Goal: Book appointment/travel/reservation

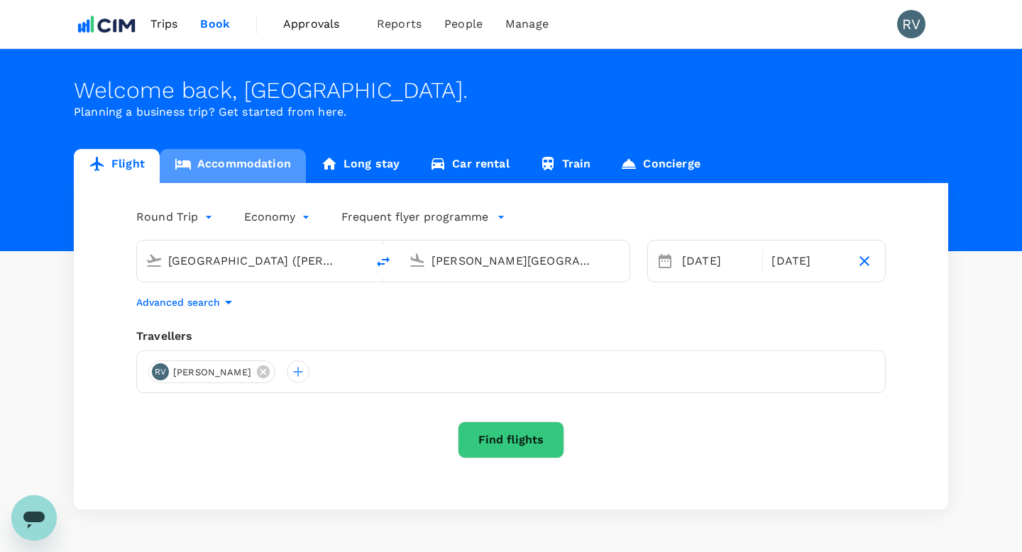
click at [265, 163] on link "Accommodation" at bounding box center [233, 166] width 146 height 34
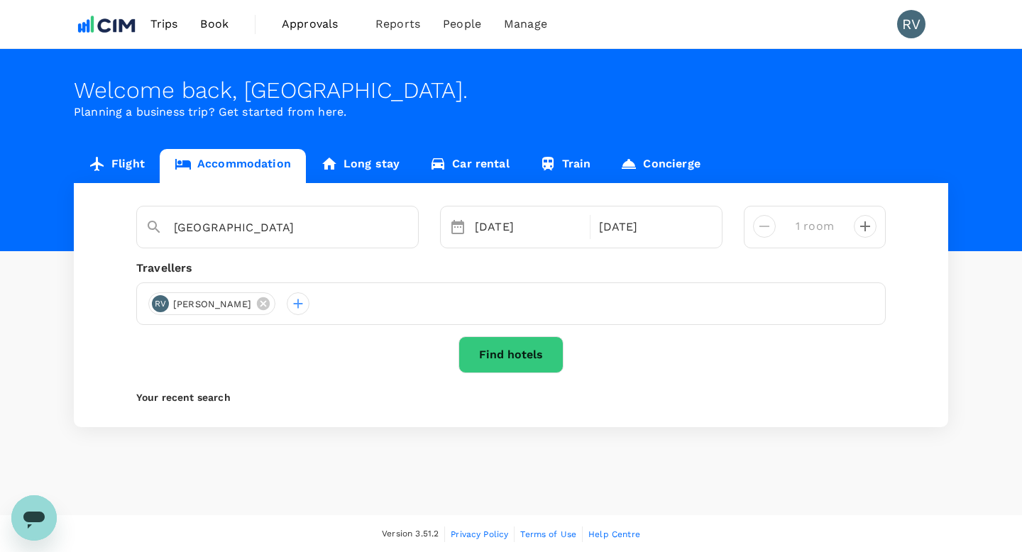
click at [528, 360] on button "Find hotels" at bounding box center [511, 355] width 105 height 37
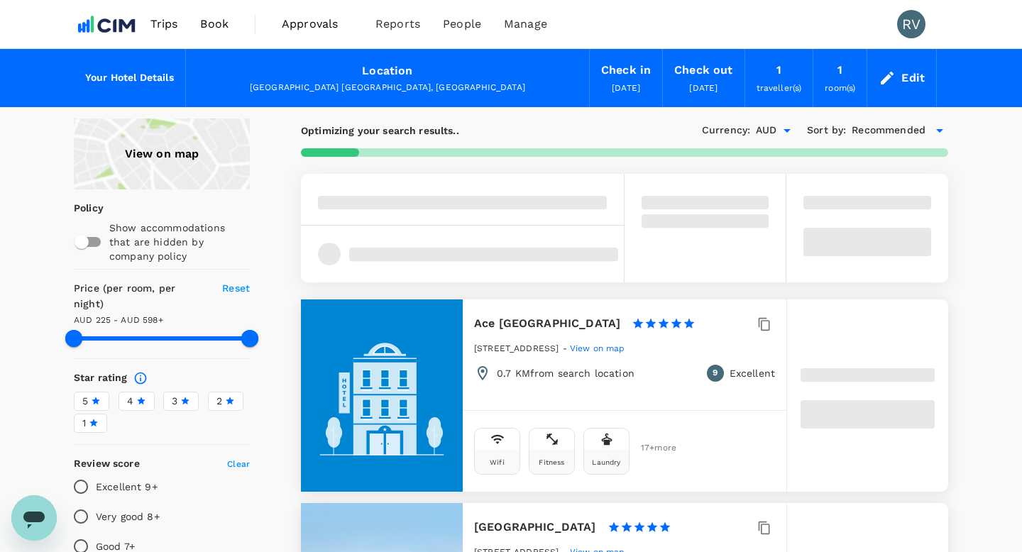
click at [161, 146] on div "View on map" at bounding box center [162, 154] width 176 height 71
type input "597.73"
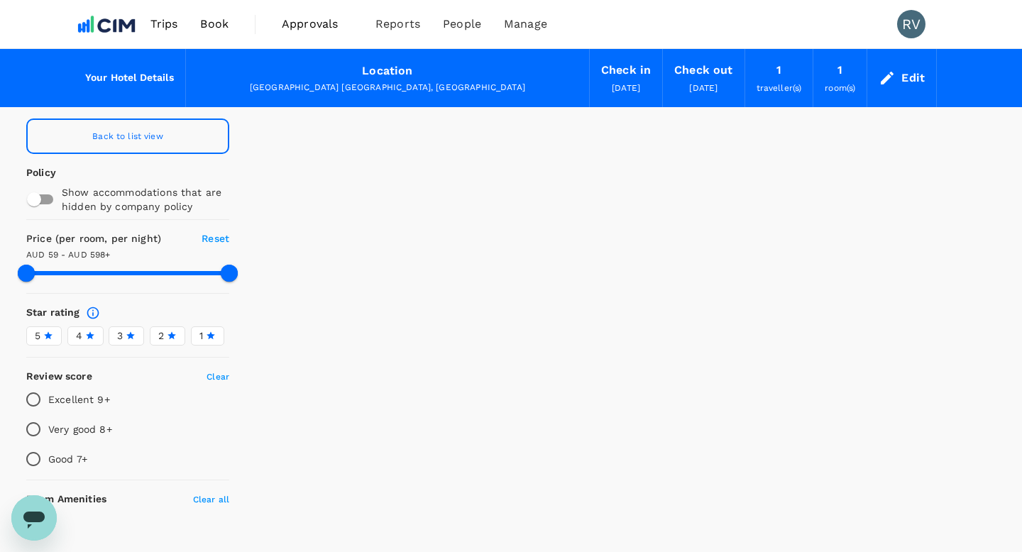
type input "58.73"
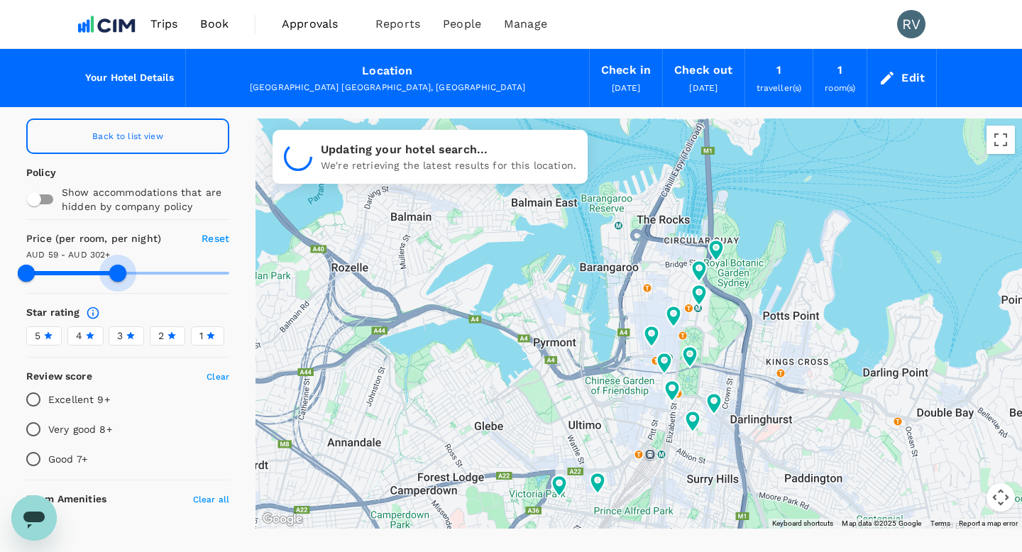
drag, startPoint x: 227, startPoint y: 266, endPoint x: 118, endPoint y: 269, distance: 109.4
click at [118, 269] on span at bounding box center [117, 273] width 17 height 17
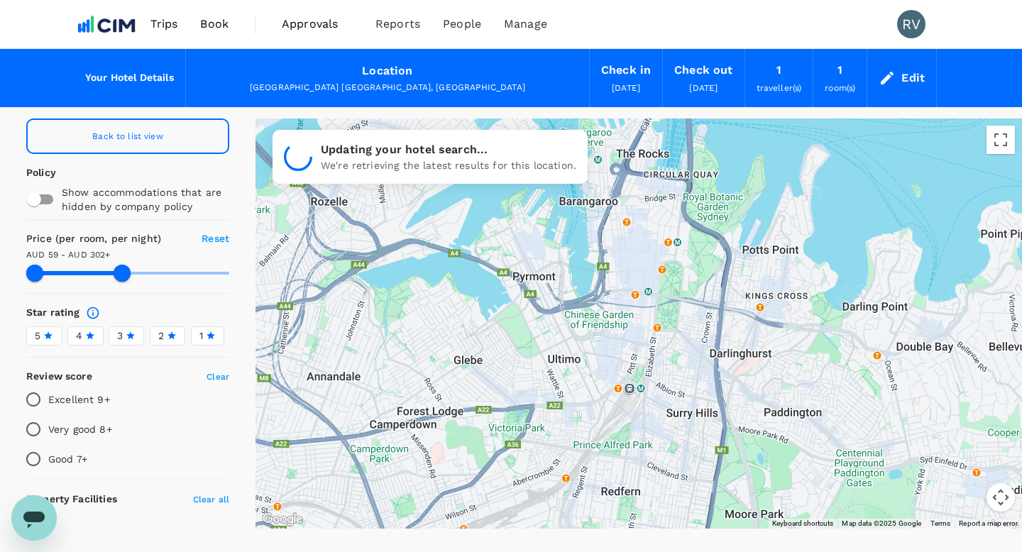
drag, startPoint x: 699, startPoint y: 388, endPoint x: 679, endPoint y: 317, distance: 74.2
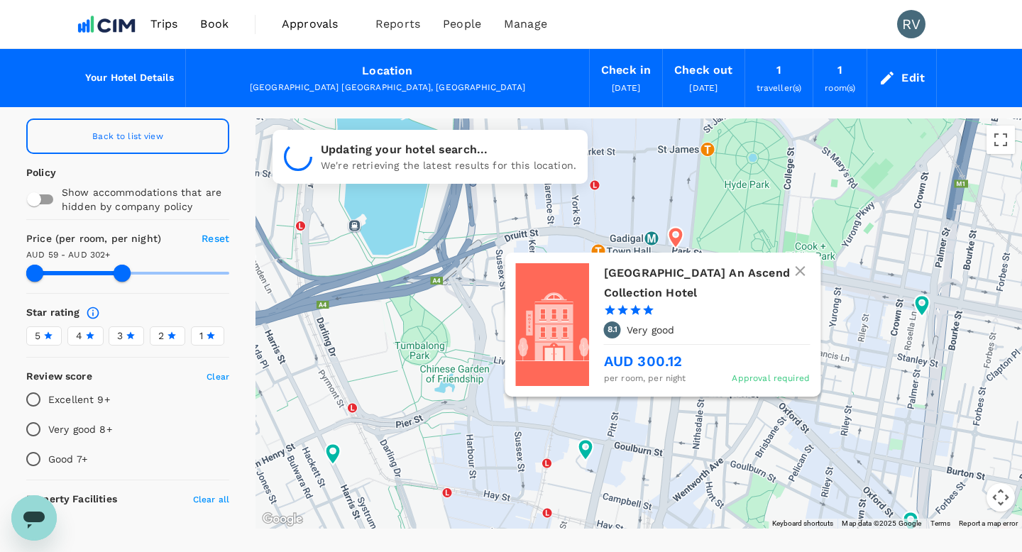
click at [675, 271] on h6 "Castlereagh Boutique Hotel An Ascend Collection Hotel" at bounding box center [701, 283] width 195 height 40
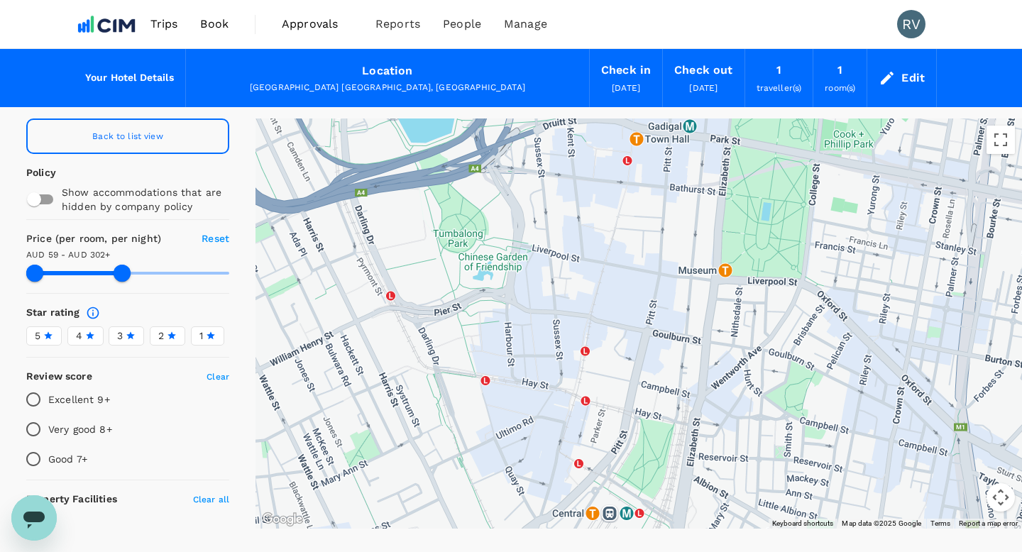
drag, startPoint x: 679, startPoint y: 377, endPoint x: 719, endPoint y: 262, distance: 121.9
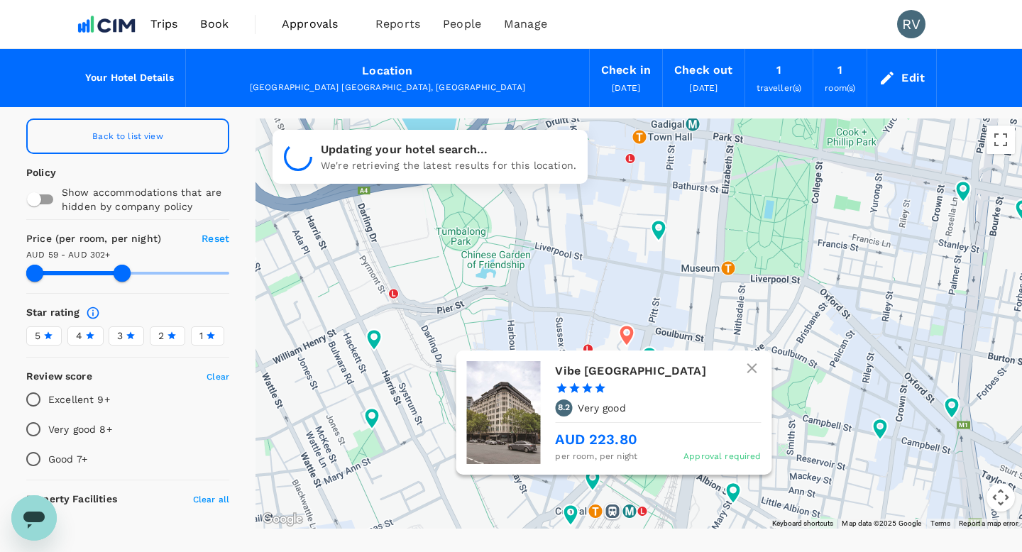
click at [623, 333] on icon at bounding box center [627, 335] width 15 height 21
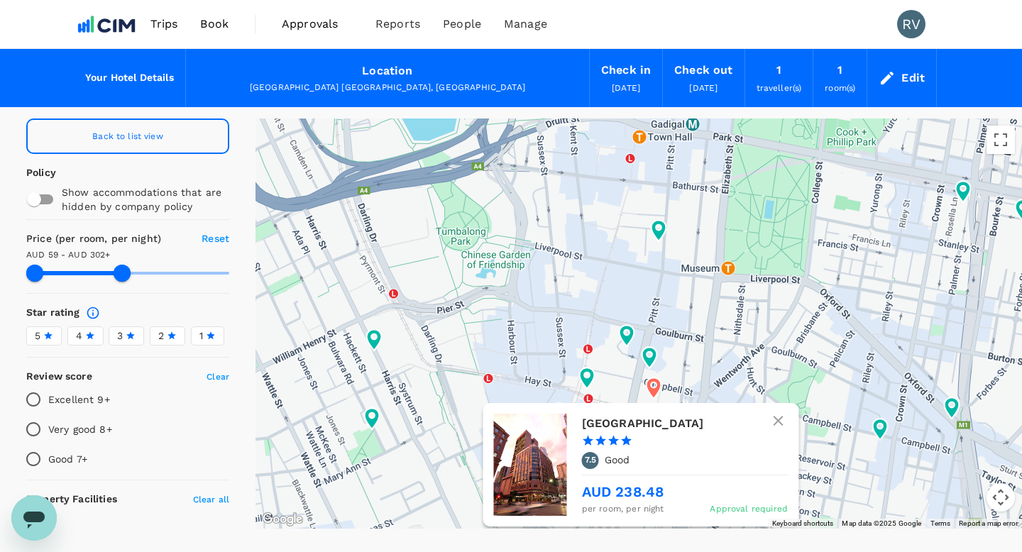
click at [655, 381] on icon at bounding box center [653, 387] width 15 height 21
click at [654, 388] on icon at bounding box center [653, 387] width 15 height 21
click at [604, 422] on h6 "[GEOGRAPHIC_DATA]" at bounding box center [679, 423] width 195 height 20
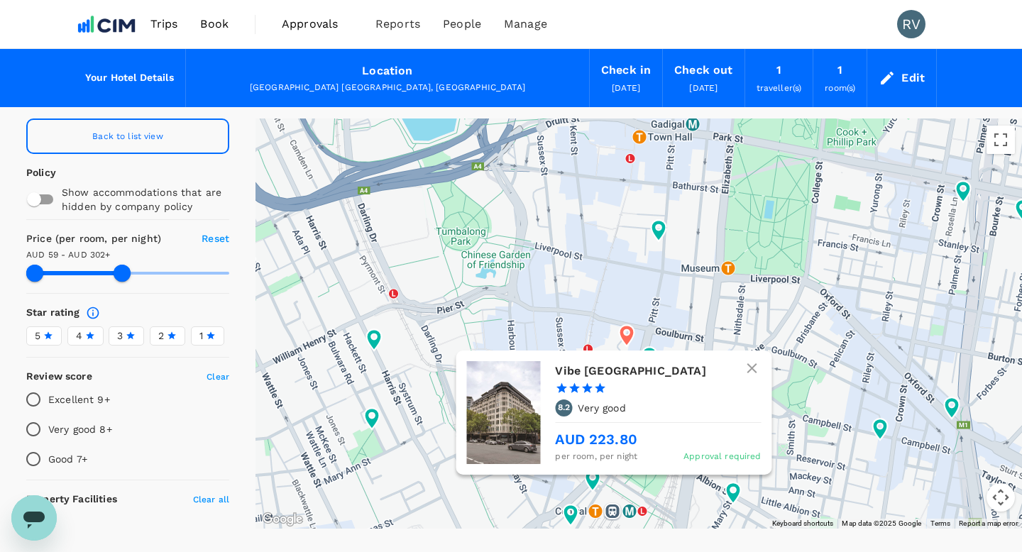
click at [624, 335] on icon at bounding box center [627, 335] width 15 height 21
click at [604, 374] on h6 "Vibe Sydney" at bounding box center [652, 371] width 195 height 20
type input "301.79"
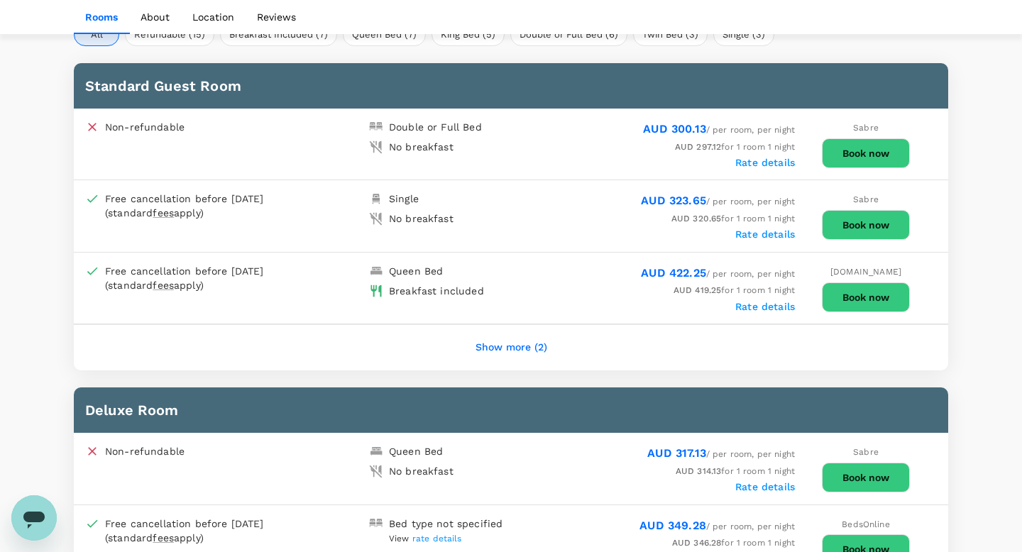
scroll to position [735, 0]
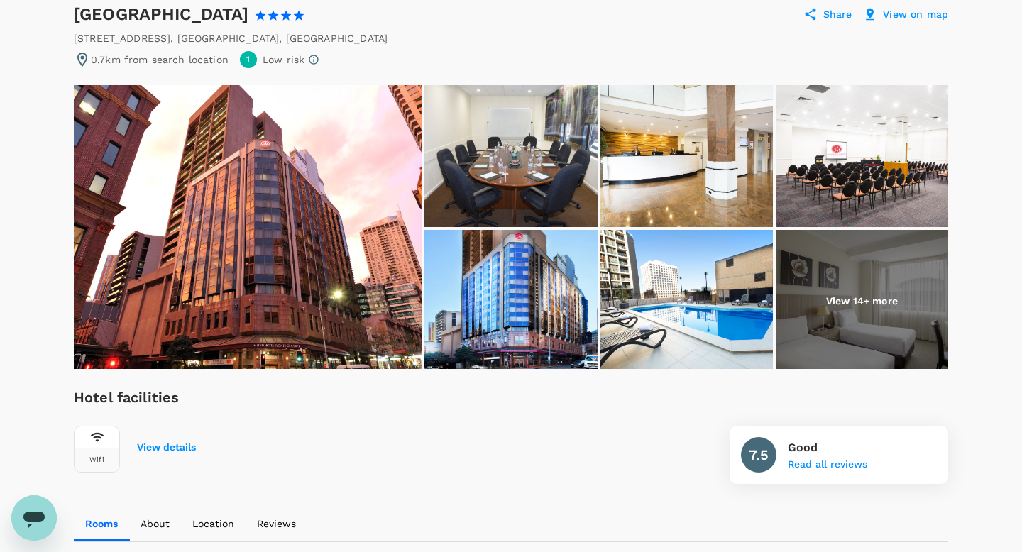
scroll to position [121, 0]
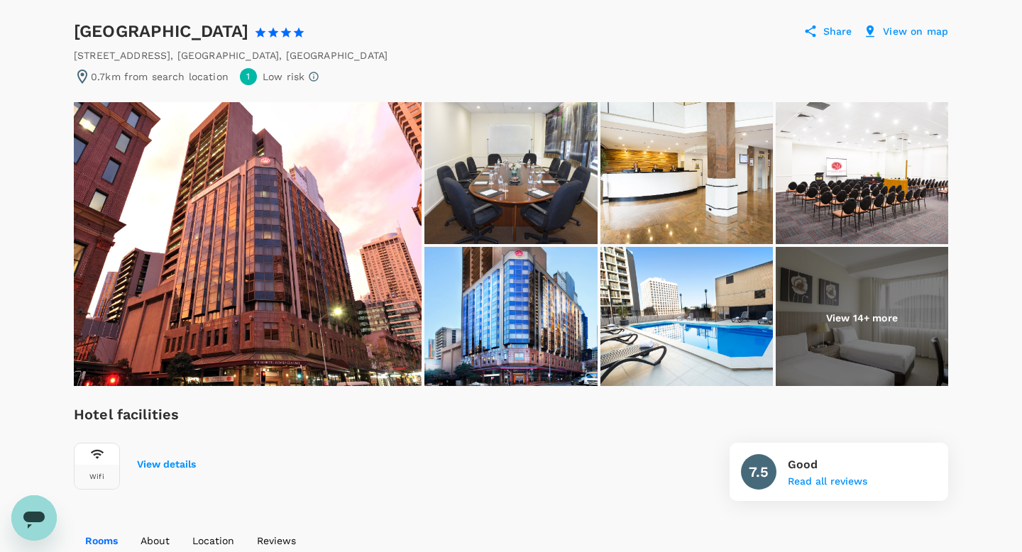
click at [868, 318] on p "View 14+ more" at bounding box center [862, 318] width 72 height 14
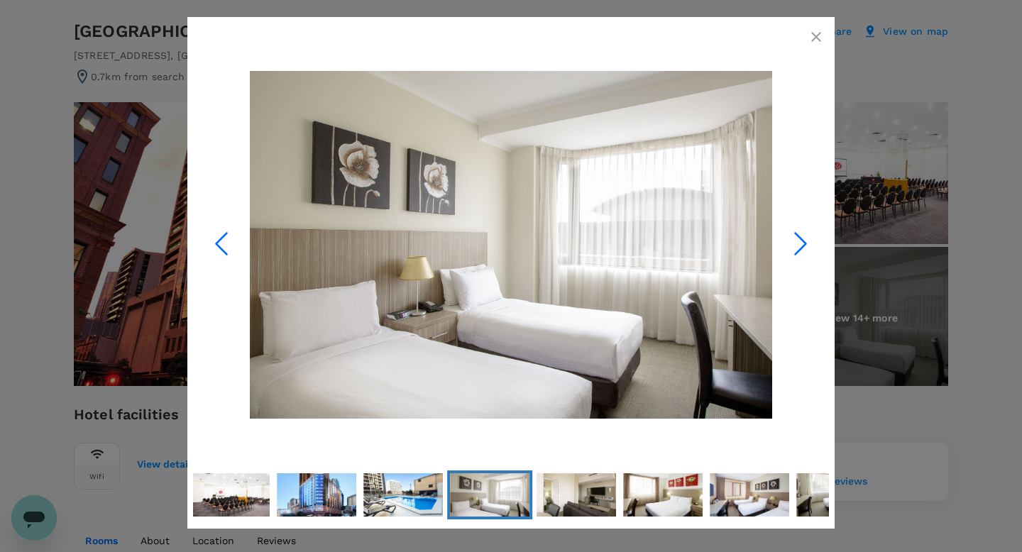
click at [806, 239] on icon "Next Slide" at bounding box center [801, 244] width 43 height 43
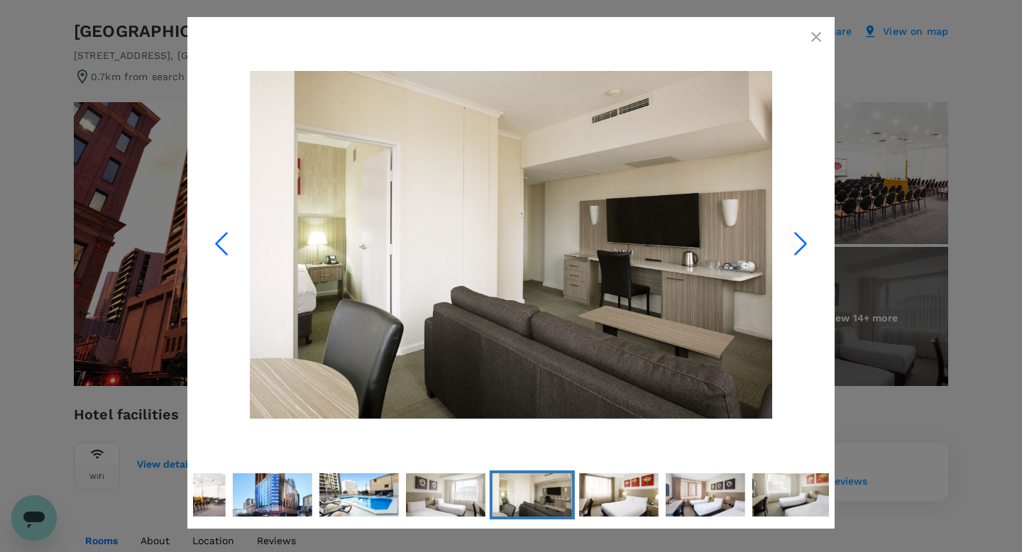
click at [806, 239] on icon "Next Slide" at bounding box center [801, 244] width 43 height 43
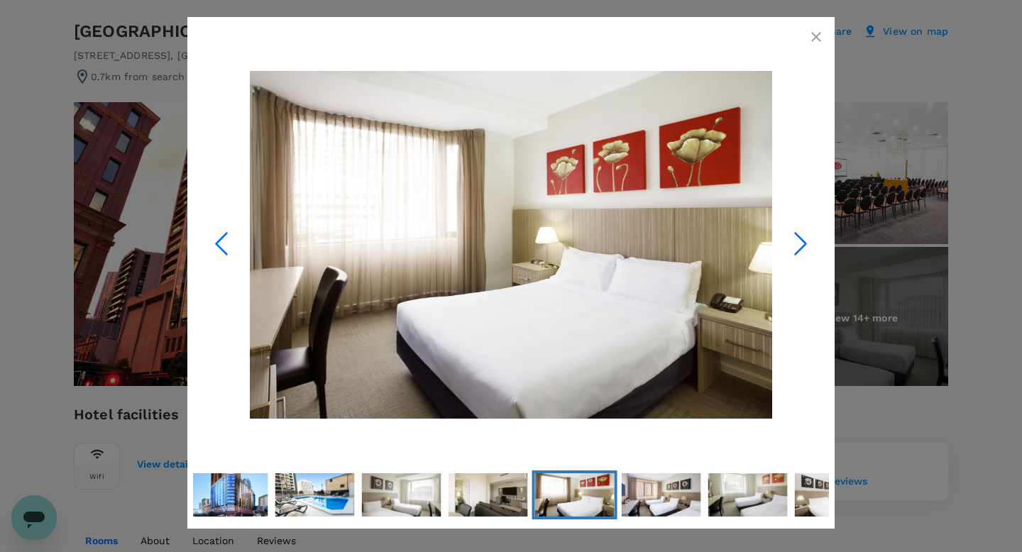
click at [806, 239] on icon "Next Slide" at bounding box center [801, 244] width 43 height 43
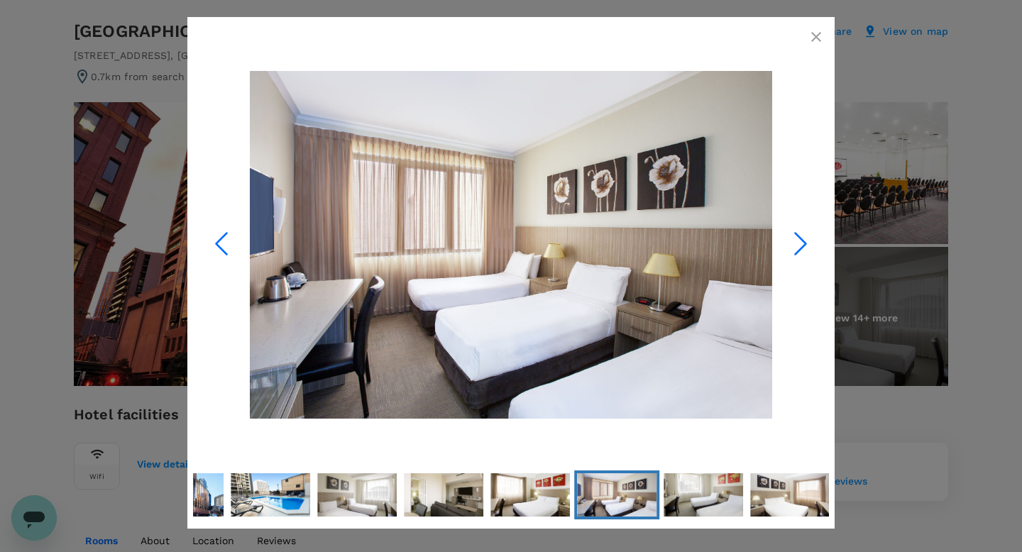
click at [814, 31] on icon "button" at bounding box center [816, 36] width 17 height 17
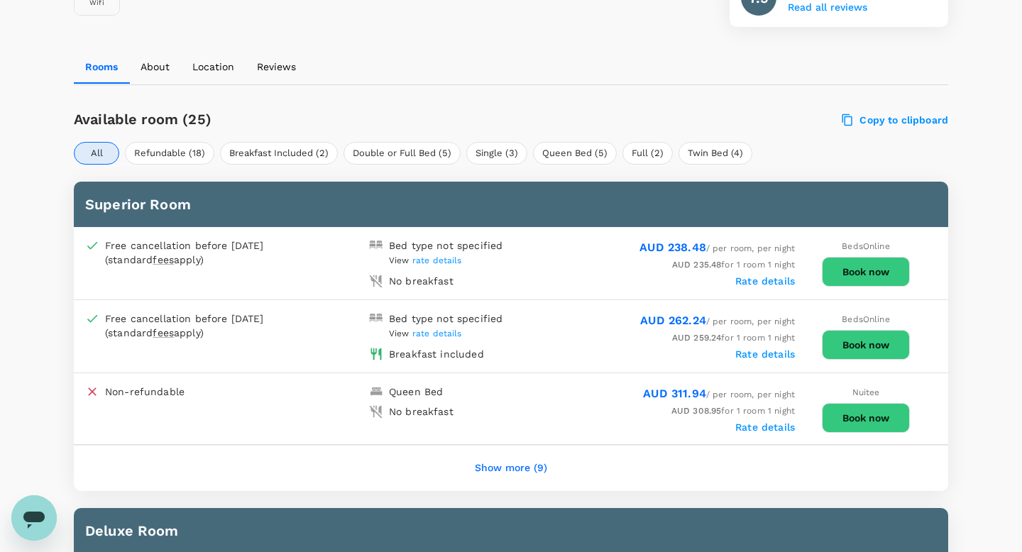
scroll to position [0, 0]
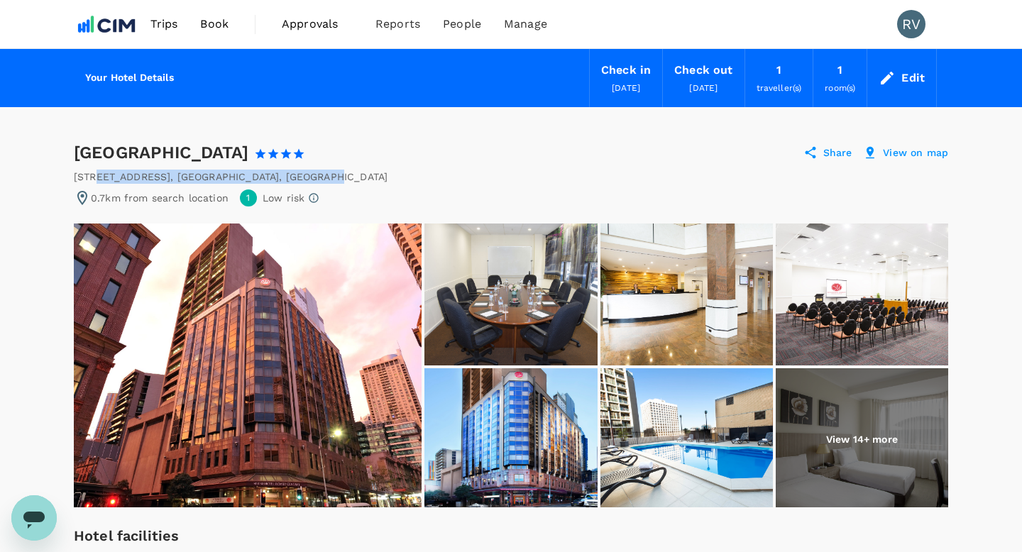
drag, startPoint x: 94, startPoint y: 175, endPoint x: 257, endPoint y: 179, distance: 163.3
click at [257, 179] on div "431 439 Pitt Street , Sydney , Australia" at bounding box center [511, 177] width 875 height 14
copy div "439 Pitt Street , Sydney , Australia"
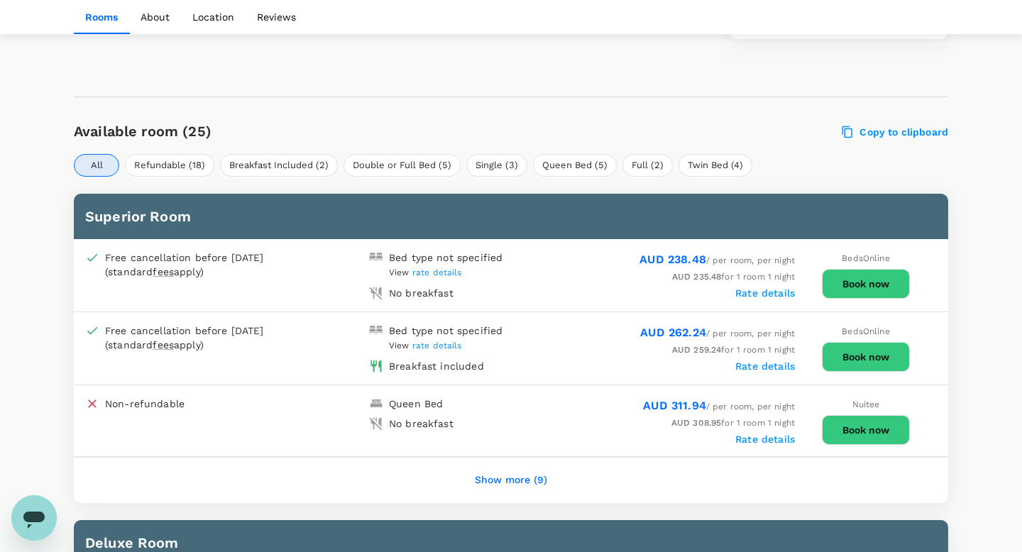
scroll to position [695, 0]
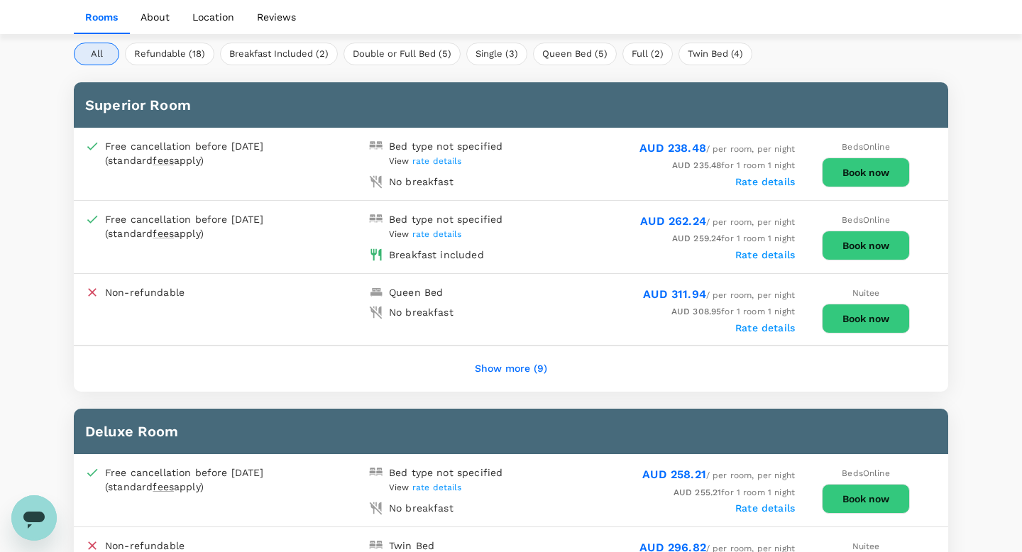
click at [857, 175] on button "Book now" at bounding box center [866, 173] width 88 height 30
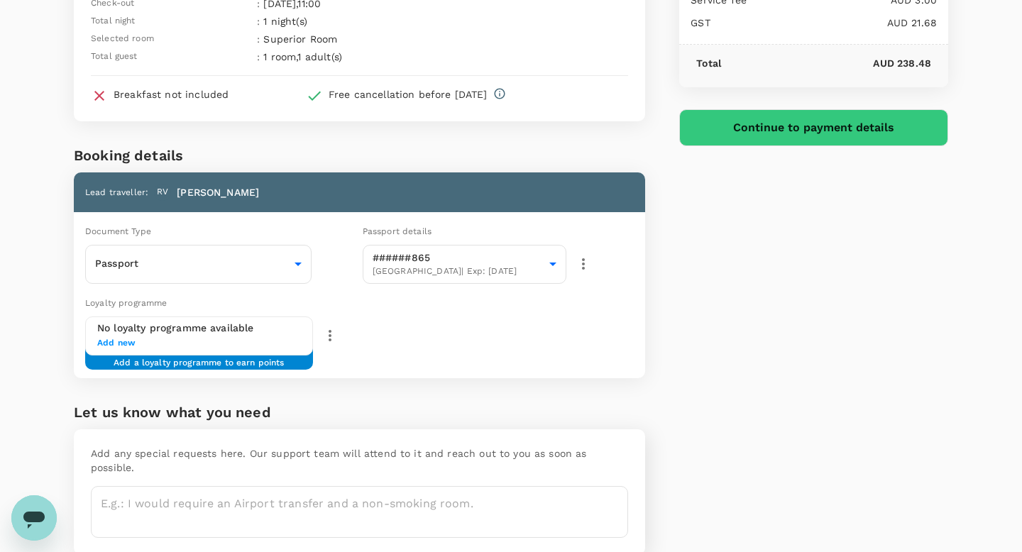
scroll to position [199, 0]
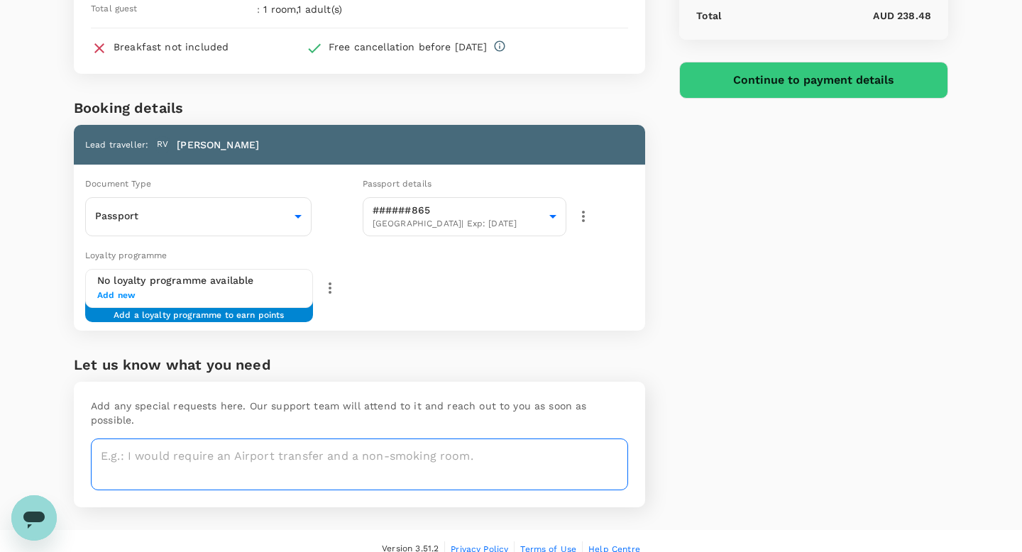
click at [144, 452] on textarea at bounding box center [359, 465] width 537 height 52
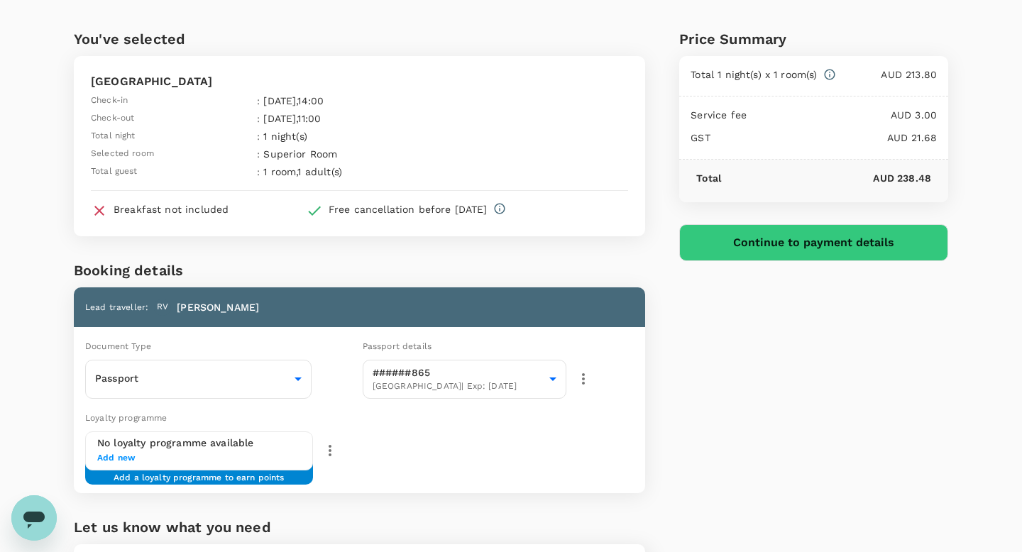
scroll to position [0, 0]
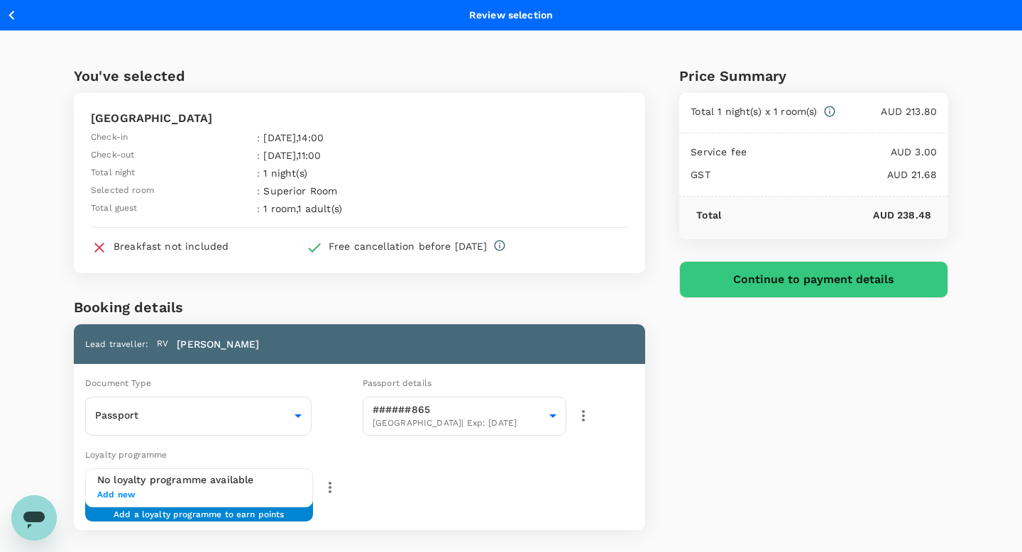
click at [660, 221] on div "Price Summary Total 1 night(s) x 1 room(s) AUD 213.80 Service fee AUD 3.00 GST …" at bounding box center [796, 380] width 303 height 699
click at [710, 283] on button "Continue to payment details" at bounding box center [813, 279] width 269 height 37
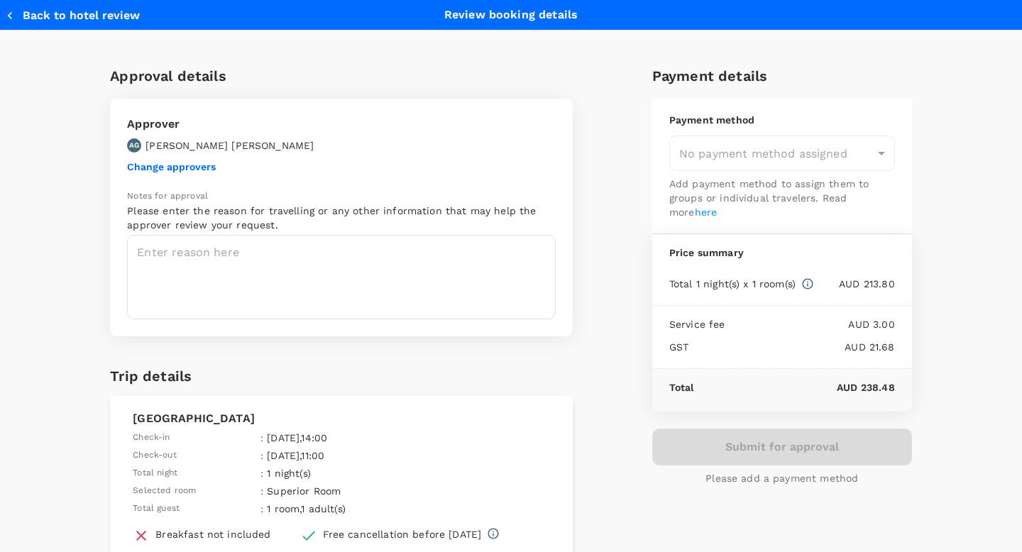
type input "9d51951c-1a73-4063-93b0-e8c00ed88a55"
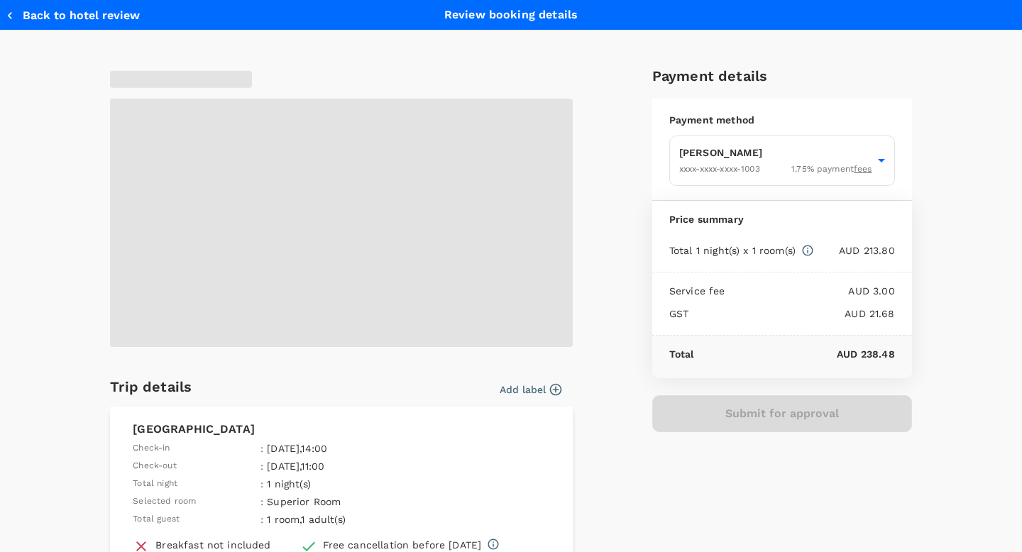
click at [201, 264] on span at bounding box center [341, 223] width 463 height 248
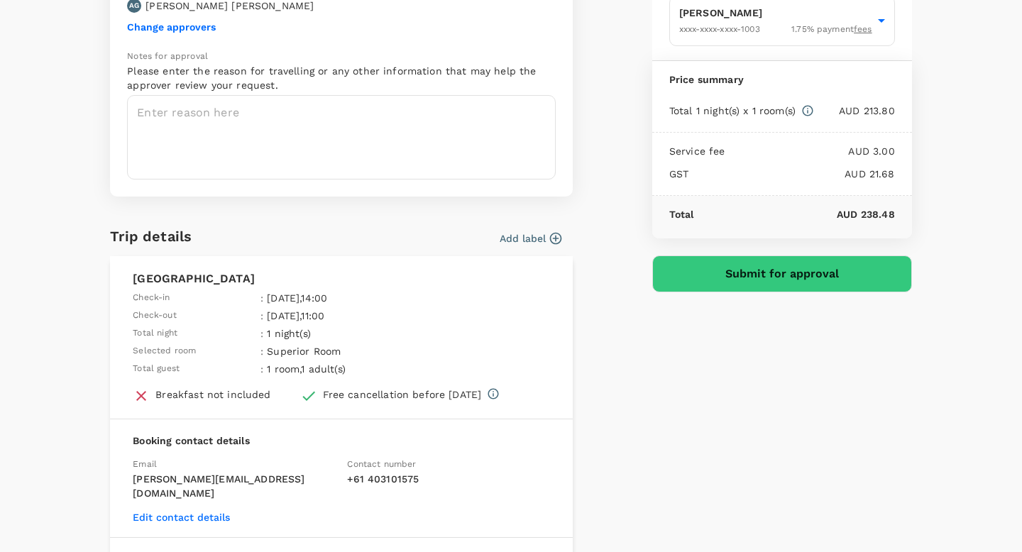
scroll to position [60, 0]
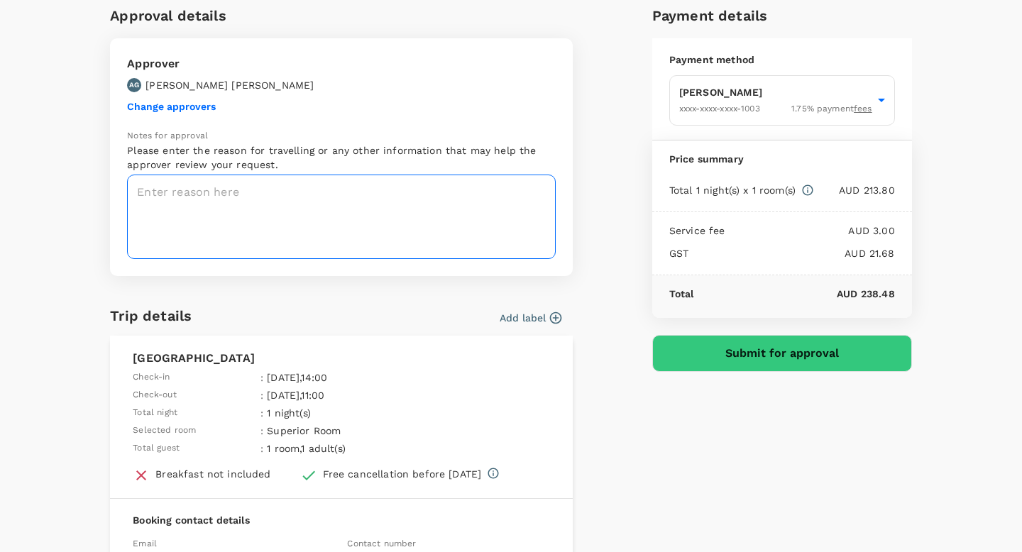
click at [203, 205] on textarea at bounding box center [341, 217] width 429 height 84
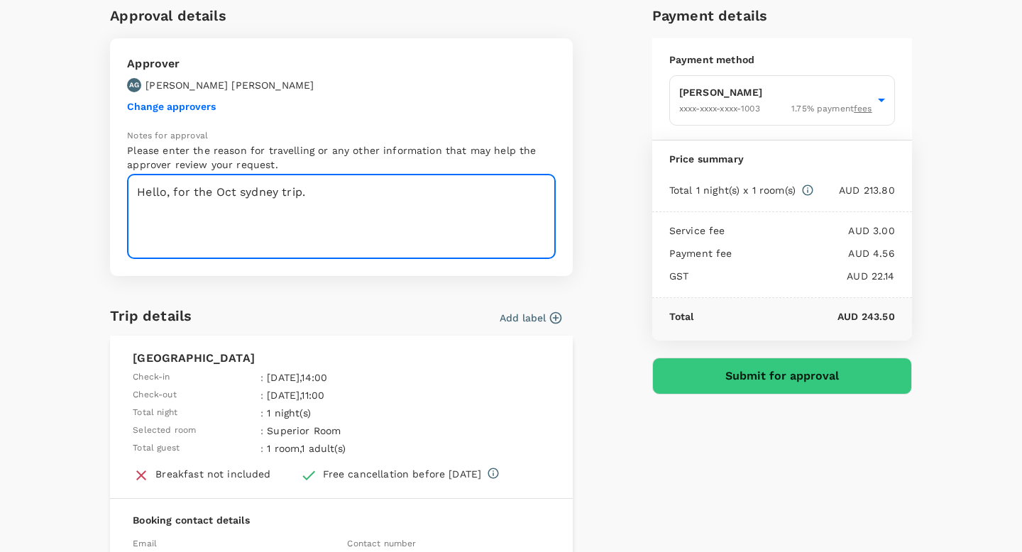
click at [244, 199] on textarea "Hello, for the Oct sydney trip." at bounding box center [341, 217] width 429 height 84
click at [176, 195] on textarea "Hello, for the Oct Sydney trip." at bounding box center [341, 217] width 429 height 84
click at [177, 195] on textarea "Hello, for the Oct Sydney trip." at bounding box center [341, 217] width 429 height 84
type textarea "Hello, this is the accomm for the Oct Sydney trip."
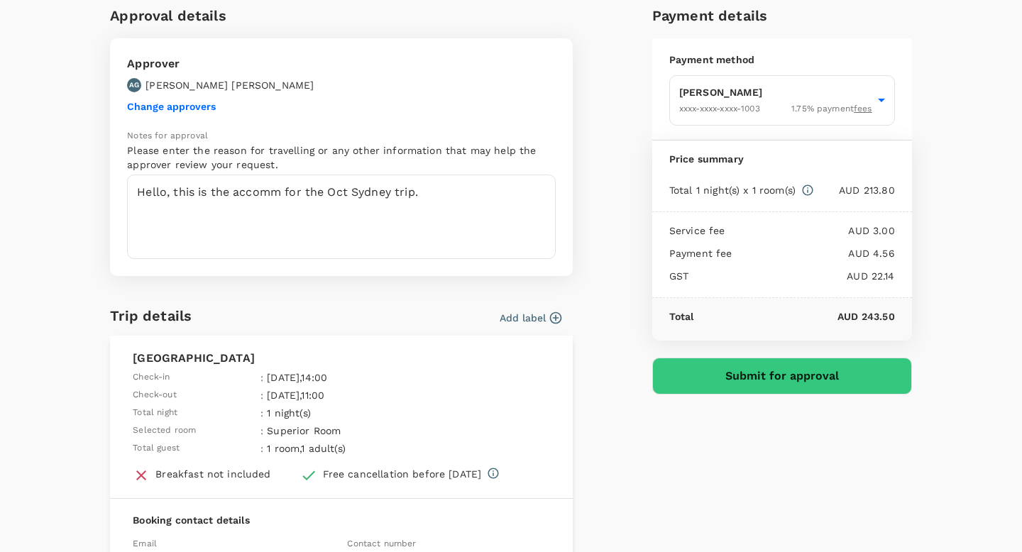
click at [43, 236] on div "Approval details Approver AG Alicia Garner Change approvers Notes for approval …" at bounding box center [511, 382] width 1022 height 824
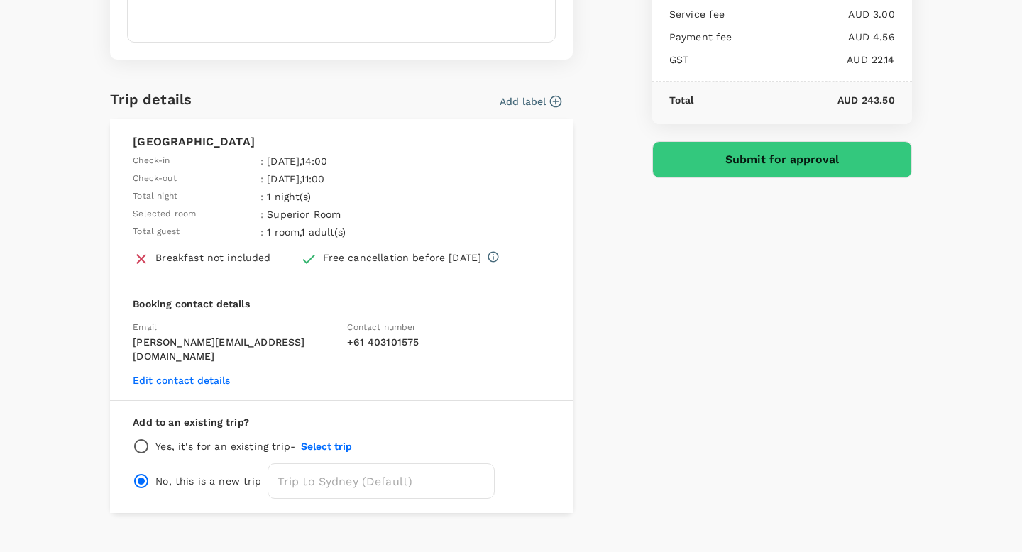
scroll to position [288, 0]
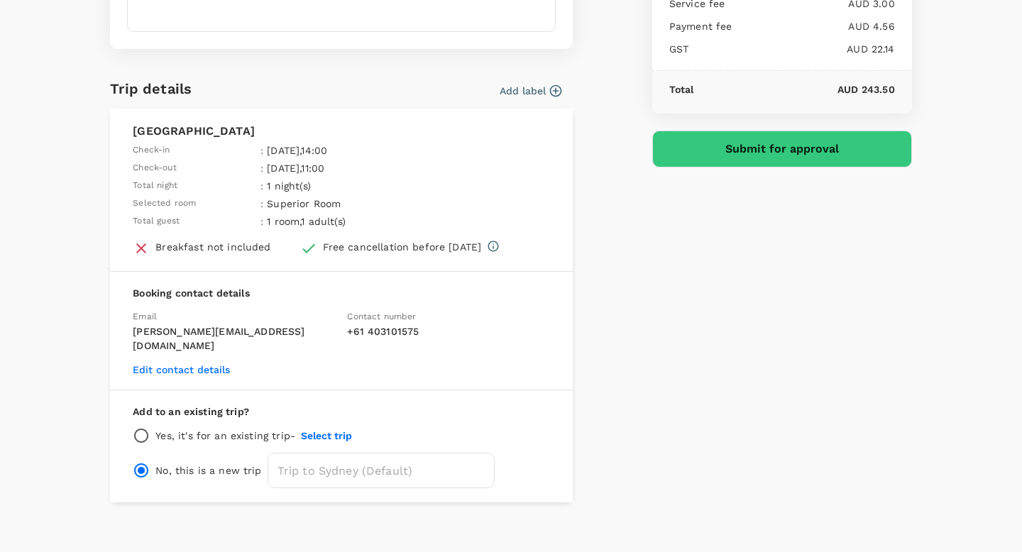
click at [142, 427] on input "radio" at bounding box center [141, 435] width 17 height 17
radio input "true"
radio input "false"
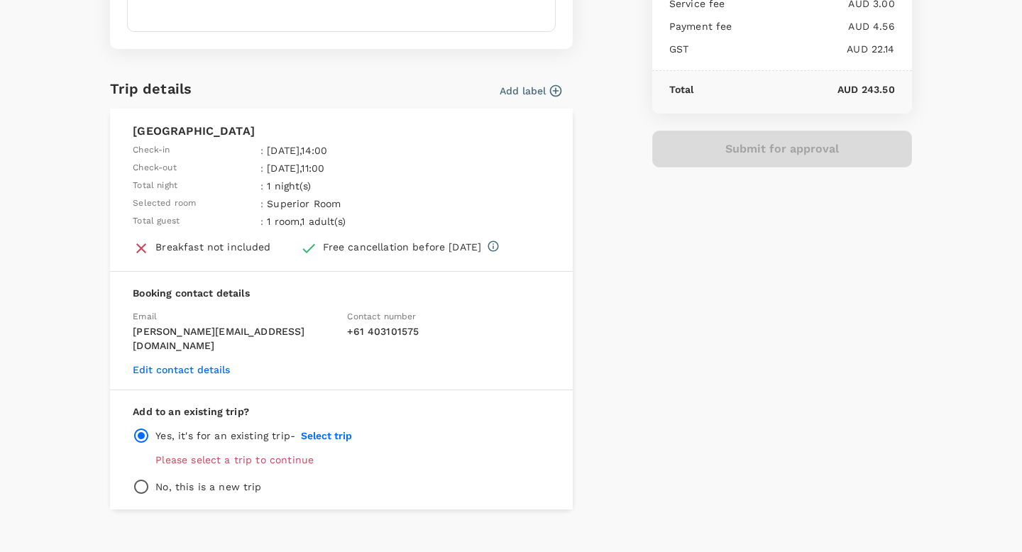
click at [321, 430] on button "Select trip" at bounding box center [326, 435] width 51 height 11
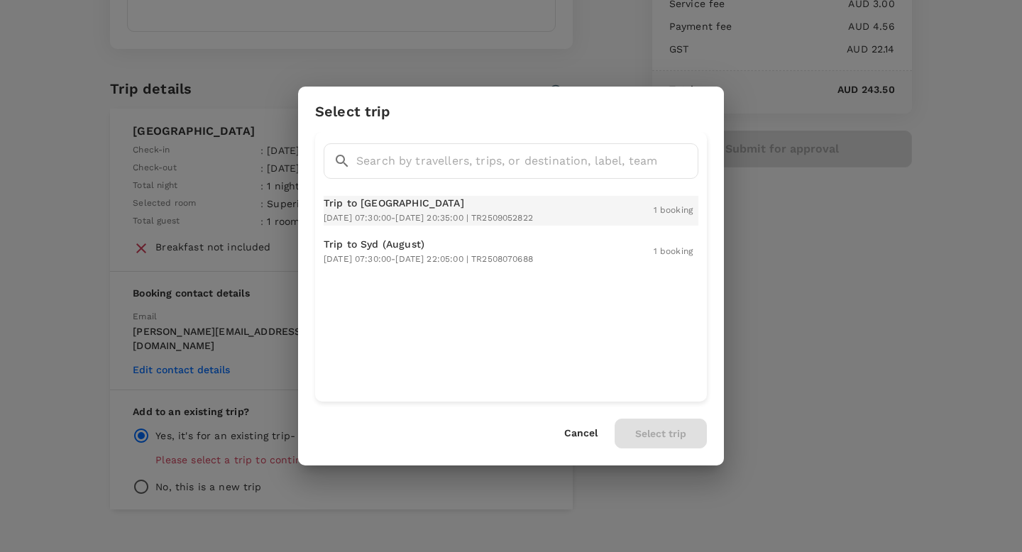
click at [519, 213] on span "2025-10-02 07:30:00 - 2025-10-03 20:35:00 | TR2509052822" at bounding box center [428, 218] width 209 height 10
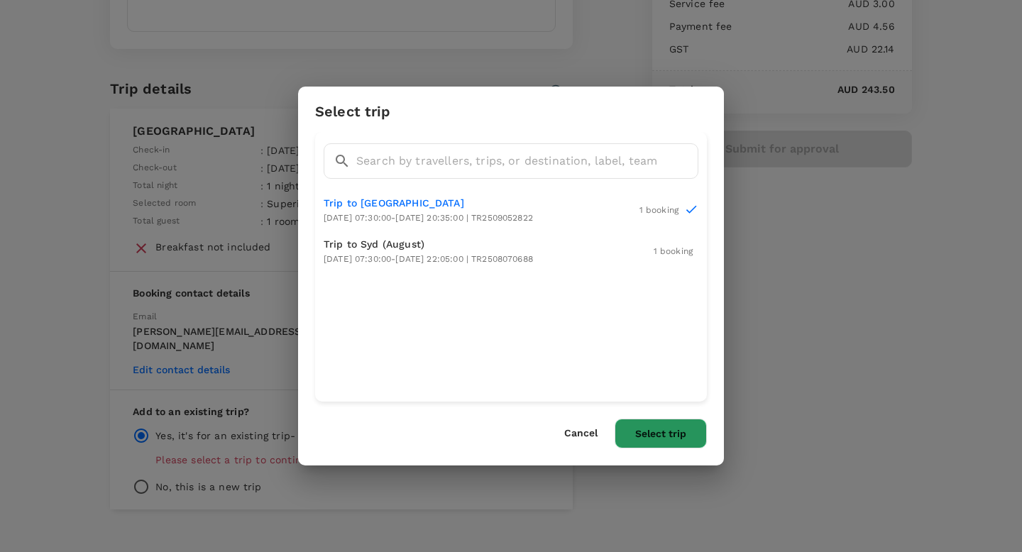
click at [660, 436] on button "Select trip" at bounding box center [661, 434] width 92 height 30
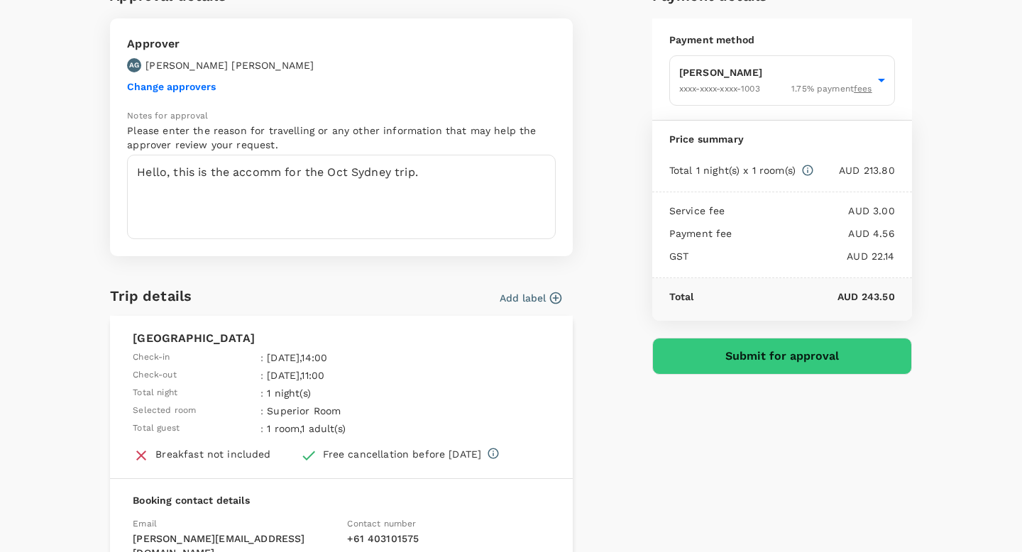
scroll to position [99, 0]
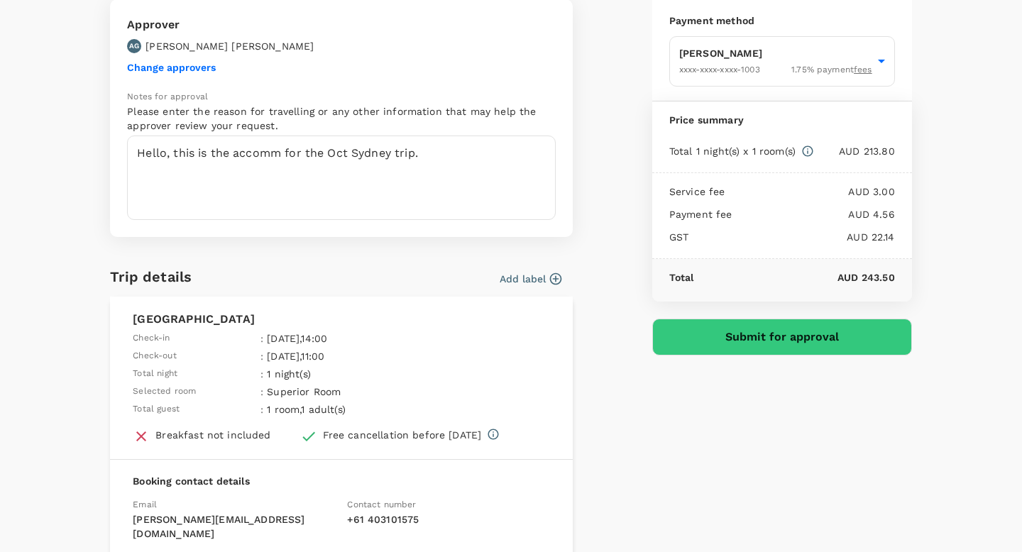
click at [719, 344] on button "Submit for approval" at bounding box center [782, 337] width 260 height 37
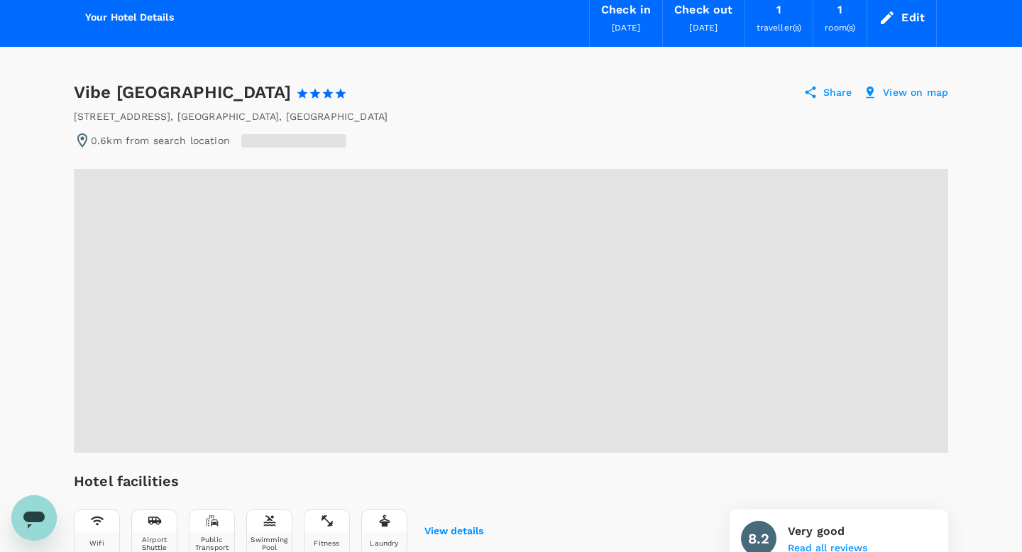
scroll to position [106, 0]
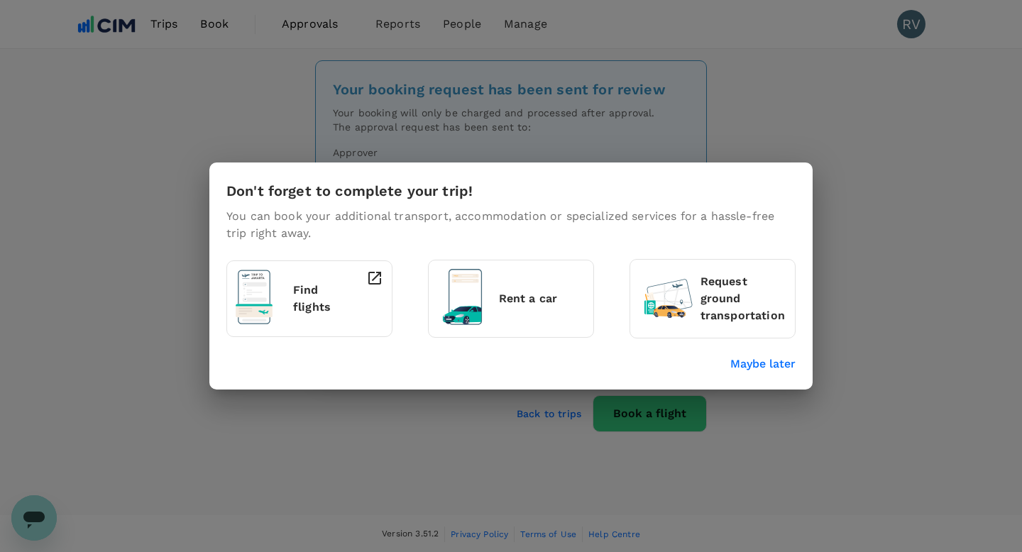
click at [780, 364] on p "Maybe later" at bounding box center [763, 364] width 65 height 17
